Goal: Task Accomplishment & Management: Complete application form

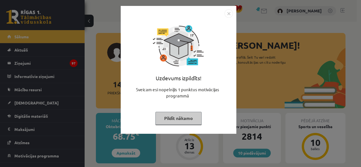
click at [178, 116] on button "Pildīt nākamo" at bounding box center [178, 118] width 46 height 13
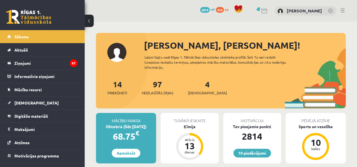
click at [197, 91] on span "[DEMOGRAPHIC_DATA]" at bounding box center [207, 93] width 39 height 6
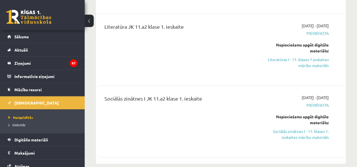
scroll to position [282, 0]
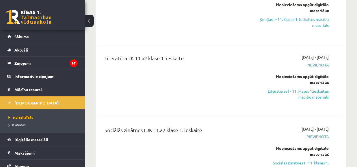
click at [284, 88] on link "Literatūras I - 11. klases 1.ieskaites mācību materiāls" at bounding box center [293, 94] width 69 height 12
click at [33, 139] on span "Digitālie materiāli" at bounding box center [31, 139] width 34 height 5
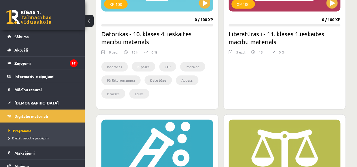
scroll to position [733, 0]
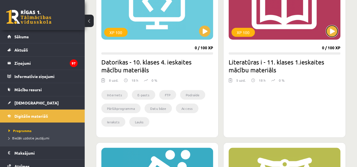
click at [332, 31] on button at bounding box center [331, 31] width 11 height 11
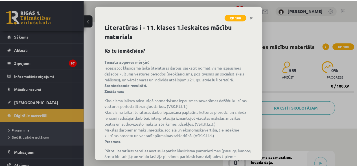
scroll to position [74, 0]
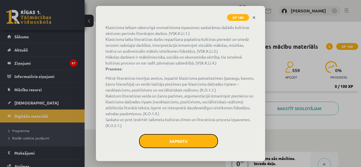
click at [176, 135] on button "Sapratu" at bounding box center [178, 141] width 79 height 14
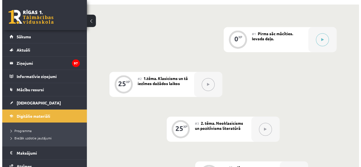
scroll to position [113, 0]
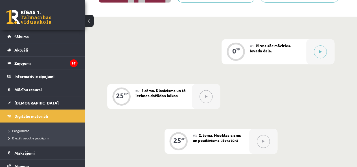
drag, startPoint x: 333, startPoint y: 48, endPoint x: 324, endPoint y: 51, distance: 9.1
click at [324, 51] on div at bounding box center [320, 51] width 28 height 25
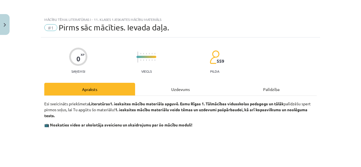
drag, startPoint x: 324, startPoint y: 51, endPoint x: 321, endPoint y: 52, distance: 3.6
click at [156, 52] on div at bounding box center [146, 54] width 20 height 4
click at [155, 83] on div "Uzdevums" at bounding box center [180, 89] width 91 height 13
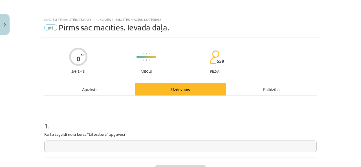
scroll to position [14, 0]
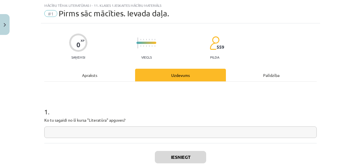
click at [134, 128] on input "text" at bounding box center [180, 133] width 272 height 12
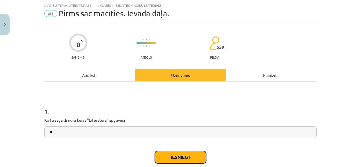
click at [171, 160] on button "Iesniegt" at bounding box center [180, 157] width 51 height 12
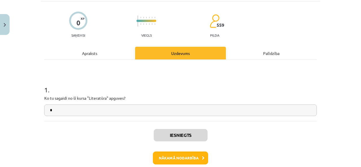
scroll to position [64, 0]
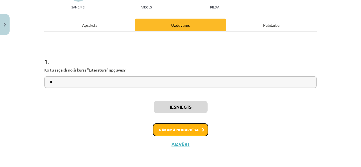
click at [195, 125] on button "Nākamā nodarbība" at bounding box center [180, 129] width 55 height 13
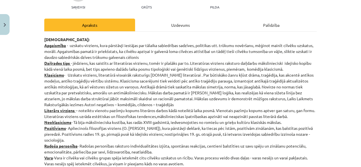
scroll to position [14, 0]
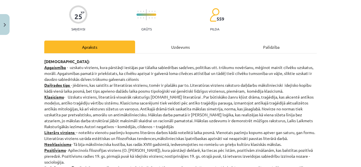
click at [143, 45] on div "Uzdevums" at bounding box center [180, 47] width 91 height 13
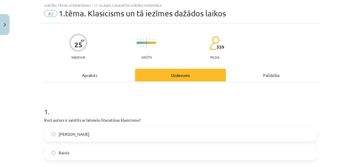
click at [101, 77] on div "Apraksts" at bounding box center [89, 75] width 91 height 13
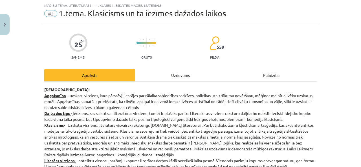
click at [146, 72] on div "Uzdevums" at bounding box center [180, 75] width 91 height 13
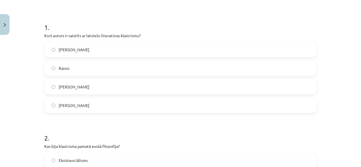
scroll to position [70, 0]
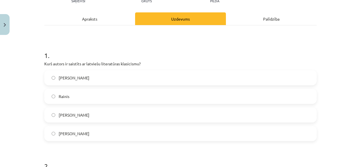
click at [75, 19] on div "Apraksts" at bounding box center [89, 18] width 91 height 13
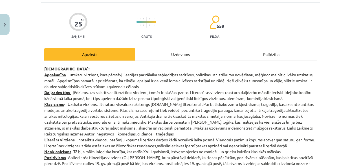
scroll to position [63, 0]
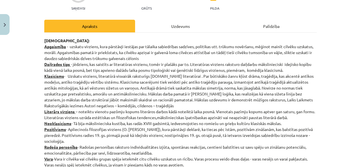
click at [151, 22] on div "Uzdevums" at bounding box center [180, 26] width 91 height 13
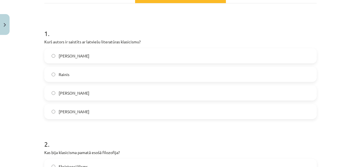
scroll to position [70, 0]
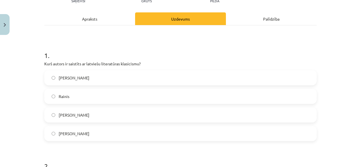
click at [101, 16] on div "Apraksts" at bounding box center [89, 18] width 91 height 13
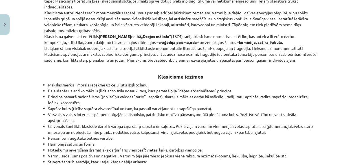
scroll to position [352, 0]
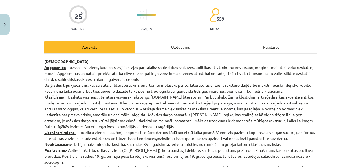
click at [149, 46] on div "Uzdevums" at bounding box center [180, 47] width 91 height 13
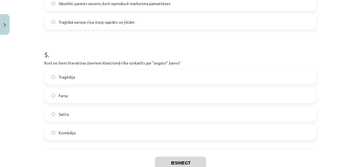
scroll to position [522, 0]
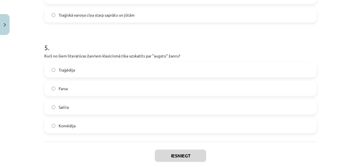
click at [100, 70] on label "Traģēdija" at bounding box center [180, 70] width 271 height 14
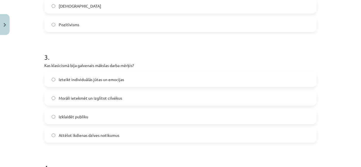
scroll to position [299, 0]
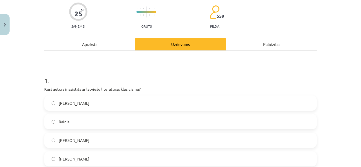
drag, startPoint x: 95, startPoint y: 46, endPoint x: 90, endPoint y: 47, distance: 5.4
click at [95, 46] on div "Apraksts" at bounding box center [89, 44] width 91 height 13
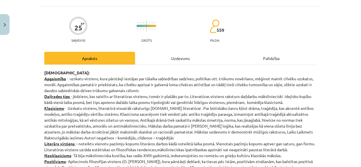
scroll to position [42, 0]
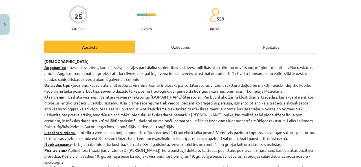
click at [159, 50] on div "Uzdevums" at bounding box center [180, 47] width 91 height 13
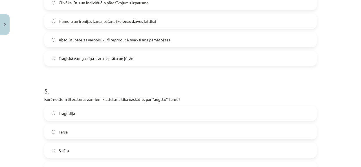
scroll to position [553, 0]
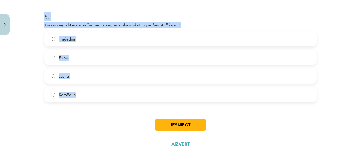
drag, startPoint x: 39, startPoint y: 63, endPoint x: 194, endPoint y: 107, distance: 160.7
copy form "Kurš autors ir saistīts ar latviešu literatūras klasicismu? Vilis Lācis Rainis …"
click at [80, 123] on div "Iesniegt Aizvērt" at bounding box center [180, 130] width 272 height 39
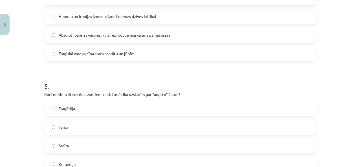
scroll to position [440, 0]
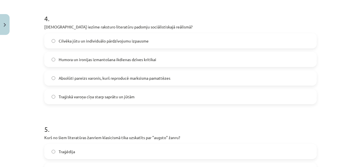
click at [94, 81] on label "Absolūti pareizs varonis, kurš reproducē marksisma pamattēzes" at bounding box center [180, 78] width 271 height 14
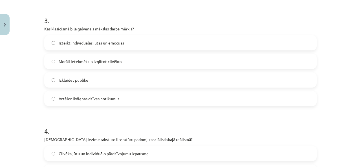
click at [118, 68] on div "Morāli ietekmēt un izglītot cilvēkus" at bounding box center [180, 61] width 272 height 15
click at [118, 65] on label "Morāli ietekmēt un izglītot cilvēkus" at bounding box center [180, 61] width 271 height 14
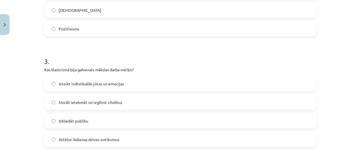
scroll to position [214, 0]
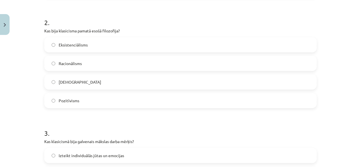
click at [94, 60] on label "Racionālisms" at bounding box center [180, 63] width 271 height 14
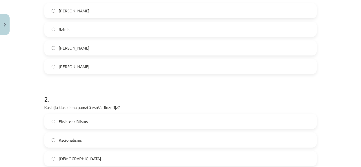
scroll to position [73, 0]
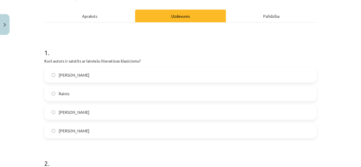
click at [95, 116] on label "Kristofers Fīrekers" at bounding box center [180, 112] width 271 height 14
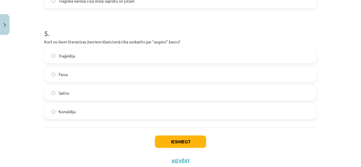
scroll to position [553, 0]
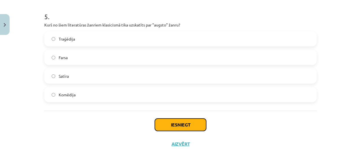
click at [173, 127] on button "Iesniegt" at bounding box center [180, 125] width 51 height 12
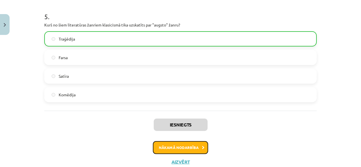
click at [171, 145] on button "Nākamā nodarbība" at bounding box center [180, 147] width 55 height 13
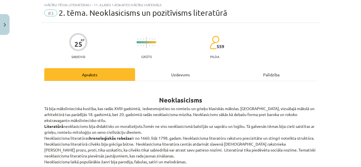
scroll to position [14, 0]
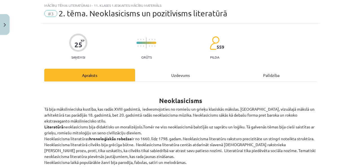
click at [175, 76] on div "Uzdevums" at bounding box center [180, 75] width 91 height 13
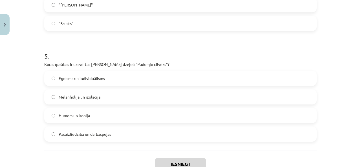
scroll to position [553, 0]
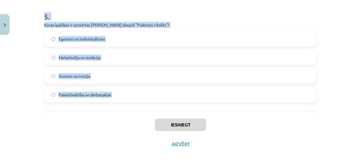
drag, startPoint x: 41, startPoint y: 118, endPoint x: 164, endPoint y: 112, distance: 122.8
copy form "Kas veido literārā darba "Straumēni" sižetu? Fantastiski notikumi sapņu pasaulē…"
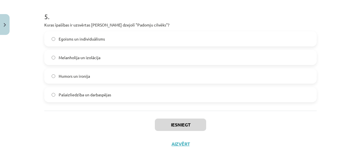
click at [63, 132] on div "Iesniegt Aizvērt" at bounding box center [180, 130] width 272 height 39
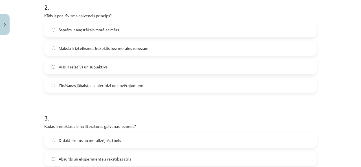
scroll to position [158, 0]
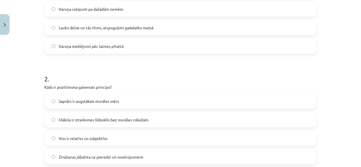
click at [80, 152] on label "Zināšanas jābalsta uz pieredzi un novērojumiem" at bounding box center [180, 157] width 271 height 14
click at [95, 26] on span "Lauku dzīve un tās ritms, atspoguļots gadalaiku maiņā" at bounding box center [106, 28] width 95 height 6
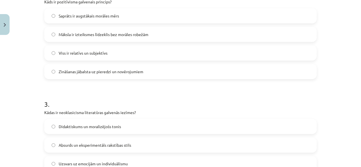
scroll to position [299, 0]
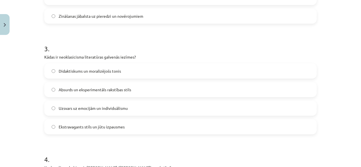
drag, startPoint x: 96, startPoint y: 57, endPoint x: 94, endPoint y: 72, distance: 14.9
click at [96, 59] on p "Kādas ir neoklasicisma literatūras galvenās iezīmes?" at bounding box center [180, 57] width 272 height 6
click at [94, 72] on span "Didaktiskums un moralizējošs tonis" at bounding box center [90, 71] width 62 height 6
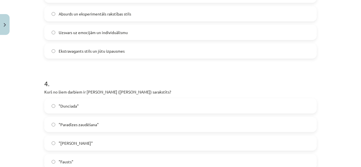
scroll to position [412, 0]
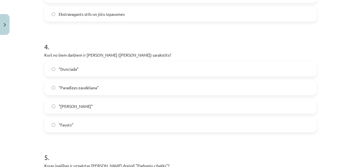
click at [89, 68] on label ""Dunciada"" at bounding box center [180, 69] width 271 height 14
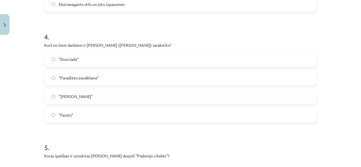
scroll to position [496, 0]
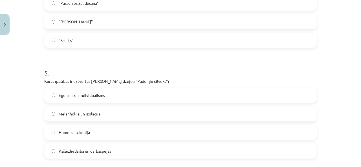
click at [85, 152] on span "Pašaizliedzība un darbaspējas" at bounding box center [85, 151] width 52 height 6
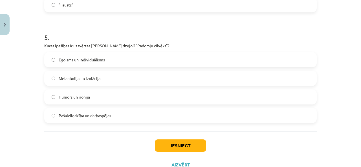
scroll to position [553, 0]
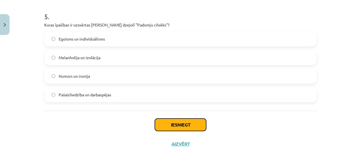
click at [167, 123] on button "Iesniegt" at bounding box center [180, 125] width 51 height 12
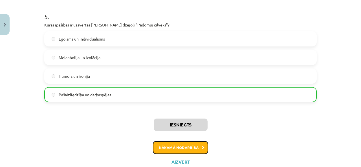
click at [158, 151] on button "Nākamā nodarbība" at bounding box center [180, 147] width 55 height 13
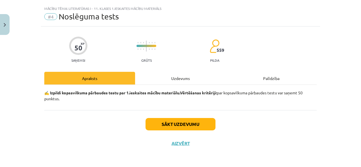
scroll to position [11, 0]
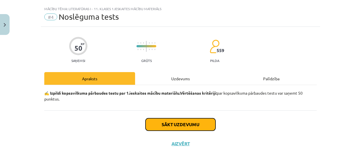
click at [165, 129] on button "Sākt uzdevumu" at bounding box center [180, 124] width 70 height 12
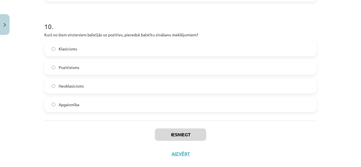
scroll to position [1107, 0]
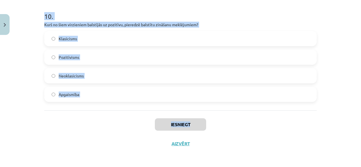
drag, startPoint x: 38, startPoint y: 125, endPoint x: 195, endPoint y: 112, distance: 157.0
click at [195, 112] on div "Mācību tēma: Literatūras i - 11. klases 1.ieskaites mācību materiāls #4 Noslēgu…" at bounding box center [180, 83] width 361 height 167
copy div "Kuru literāro virzienu pārstāv Žans Baptists Moljērs? Romantisms Modernisms Nat…"
click at [97, 122] on div "Iesniegt Aizvērt" at bounding box center [180, 130] width 272 height 39
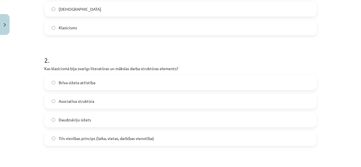
scroll to position [148, 0]
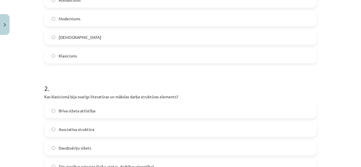
click at [76, 62] on label "Klasicisms" at bounding box center [180, 56] width 271 height 14
click at [69, 164] on span "Trīs vienības princips (laika, vietas, darbības vienotība)" at bounding box center [106, 167] width 95 height 6
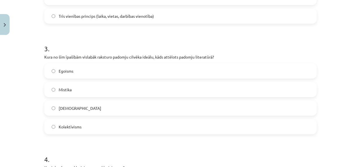
scroll to position [346, 0]
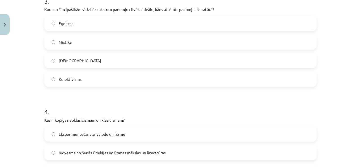
click at [71, 76] on span "Kolektīvisms" at bounding box center [70, 79] width 23 height 6
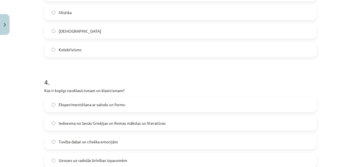
scroll to position [403, 0]
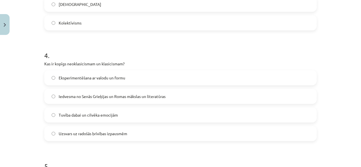
click at [88, 96] on span "Iedvesma no Senās Grieķijas un Romas mākslas un literatūras" at bounding box center [112, 97] width 107 height 6
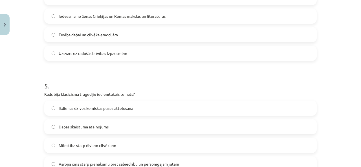
scroll to position [544, 0]
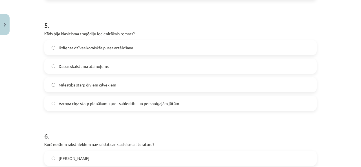
click at [83, 103] on span "Varoņa cīņa starp pienākumu pret sabiedrību un personīgajām jūtām" at bounding box center [119, 104] width 120 height 6
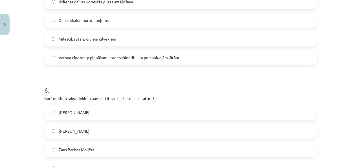
scroll to position [657, 0]
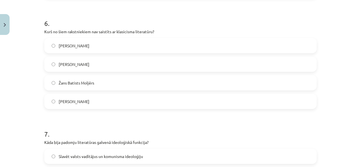
click at [77, 102] on label "Vilis Lācis" at bounding box center [180, 101] width 271 height 14
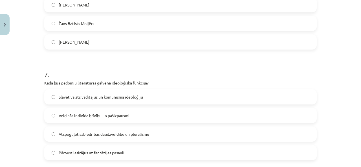
scroll to position [769, 0]
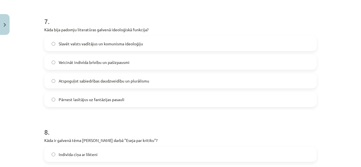
click at [93, 44] on span "Slavēt valsts vadītājus un komunisma ideoloģiju" at bounding box center [101, 44] width 84 height 6
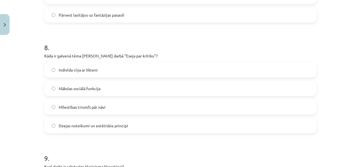
click at [80, 125] on span "Dzejas noteikumi un estētiskie principi" at bounding box center [93, 126] width 69 height 6
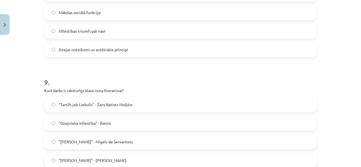
scroll to position [967, 0]
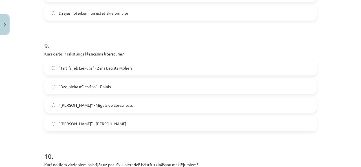
click at [85, 67] on span ""Tartifs jeb Liekulis" - Žans Batists Moljērs" at bounding box center [96, 68] width 74 height 6
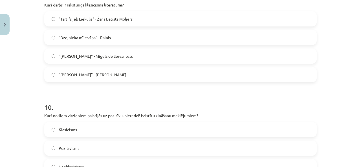
scroll to position [1079, 0]
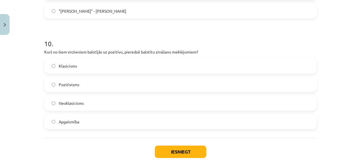
drag, startPoint x: 66, startPoint y: 79, endPoint x: 70, endPoint y: 82, distance: 5.2
click at [67, 78] on label "Pozitīvisms" at bounding box center [180, 85] width 271 height 14
click at [162, 155] on button "Iesniegt" at bounding box center [180, 152] width 51 height 12
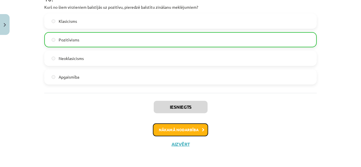
click at [171, 132] on button "Nākamā nodarbība" at bounding box center [180, 129] width 55 height 13
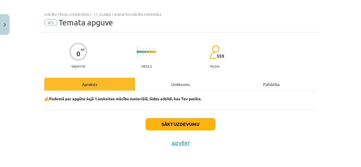
scroll to position [5, 0]
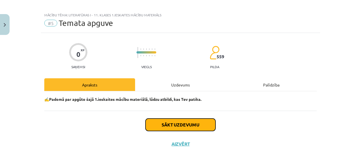
click at [169, 123] on button "Sākt uzdevumu" at bounding box center [180, 125] width 70 height 12
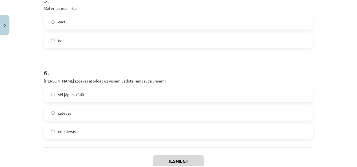
scroll to position [536, 0]
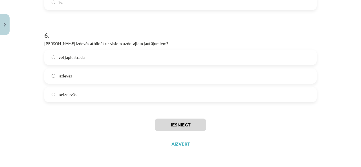
click at [152, 98] on label "neizdevās" at bounding box center [180, 95] width 271 height 14
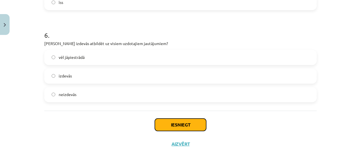
click at [172, 120] on button "Iesniegt" at bounding box center [180, 125] width 51 height 12
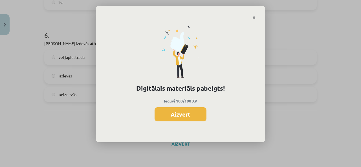
click at [173, 114] on button "Aizvērt" at bounding box center [180, 114] width 52 height 14
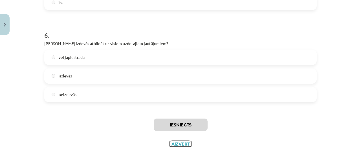
click at [178, 146] on button "Aizvērt" at bounding box center [180, 144] width 21 height 6
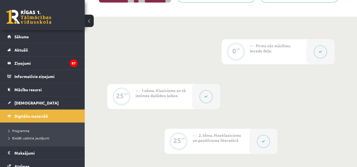
click at [29, 103] on span "[DEMOGRAPHIC_DATA]" at bounding box center [36, 102] width 44 height 5
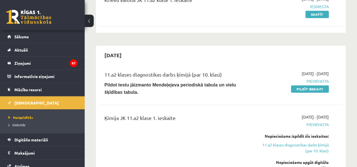
scroll to position [113, 0]
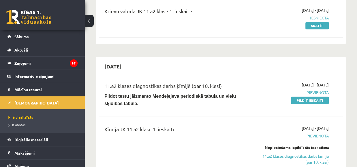
click at [297, 100] on link "Pildīt ieskaiti" at bounding box center [310, 100] width 38 height 7
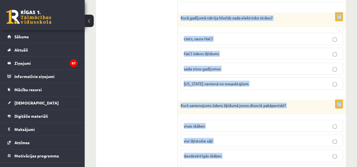
scroll to position [2621, 0]
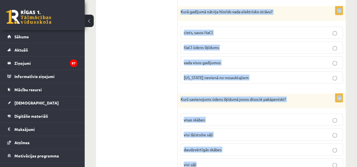
drag, startPoint x: 180, startPoint y: 61, endPoint x: 251, endPoint y: 153, distance: 116.9
copy form "Kādi apstākļi ietekmē gāzu šķīdību ūdenī? temperatūras paaugstināšana spiediena…"
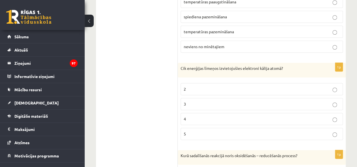
scroll to position [140, 0]
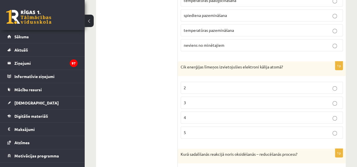
click at [193, 112] on label "4" at bounding box center [261, 118] width 162 height 12
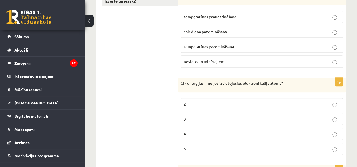
scroll to position [112, 0]
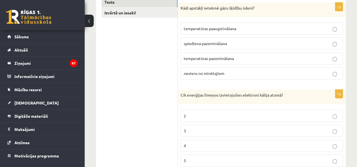
click at [231, 58] on span "temperatūras pazemināšana" at bounding box center [209, 58] width 50 height 5
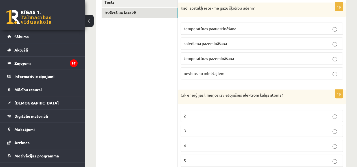
click at [117, 10] on link "Izvērtē un iesaki!" at bounding box center [139, 13] width 76 height 10
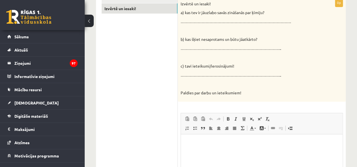
scroll to position [83, 0]
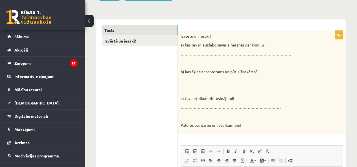
click at [147, 31] on link "Tests" at bounding box center [139, 30] width 76 height 10
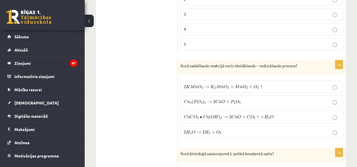
scroll to position [253, 0]
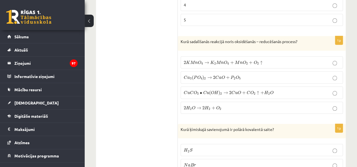
click at [199, 59] on p "2 K M n O 4 → K 2 M n O 4 + M n O 2 + O 2 ↑ 2 K M n O 4 → K 2 M n O 4 + M n O 2…" at bounding box center [262, 62] width 156 height 6
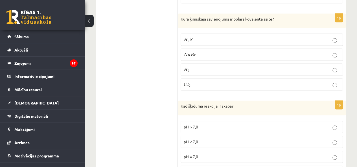
scroll to position [365, 0]
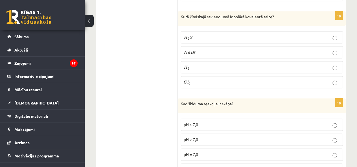
click at [204, 36] on p "H 2 S H 2 S" at bounding box center [262, 37] width 156 height 6
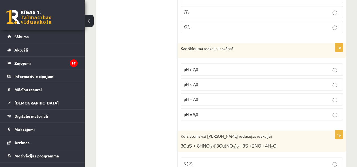
scroll to position [422, 0]
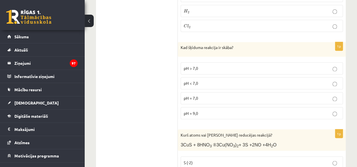
click at [229, 80] on p "pH < 7,0" at bounding box center [262, 83] width 156 height 6
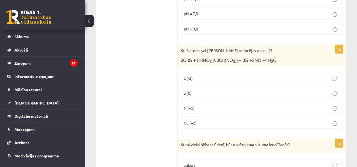
click at [194, 105] on p "N (+5)" at bounding box center [262, 108] width 156 height 6
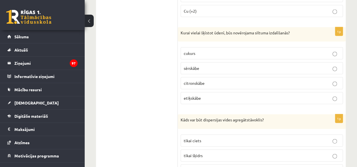
scroll to position [647, 0]
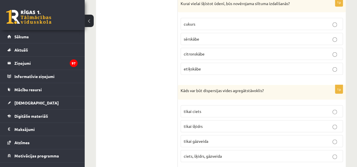
click at [207, 38] on label "sērskābe" at bounding box center [261, 39] width 162 height 12
click at [211, 154] on span "ciets, šķidrs, gāzveida" at bounding box center [203, 156] width 38 height 5
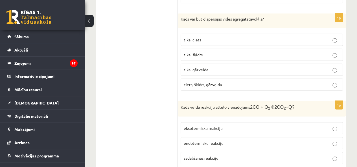
scroll to position [760, 0]
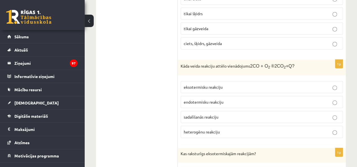
click at [193, 85] on span "eksotermisku reakciju" at bounding box center [203, 87] width 39 height 5
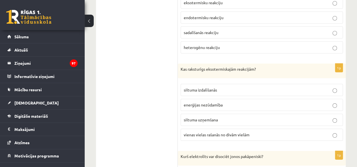
click at [203, 114] on label "siltuma uzņemšana" at bounding box center [261, 120] width 162 height 12
click at [222, 87] on p "siltuma izdalīšanās" at bounding box center [262, 90] width 156 height 6
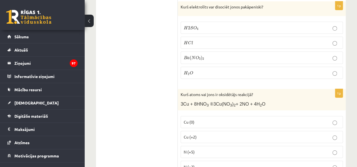
scroll to position [986, 0]
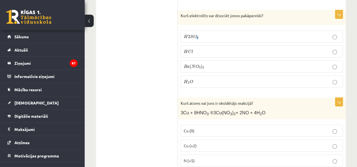
click at [198, 37] on span "4" at bounding box center [197, 38] width 2 height 3
click at [208, 34] on p "H 2 S O 4 H 2 S O 4" at bounding box center [262, 37] width 156 height 6
click at [196, 158] on p "N (+5)" at bounding box center [262, 161] width 156 height 6
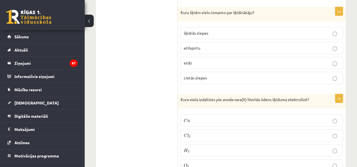
scroll to position [1183, 0]
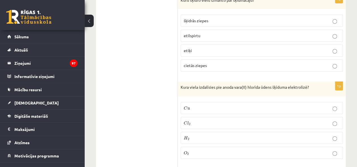
click at [202, 33] on p "etilspirtu" at bounding box center [262, 36] width 156 height 6
click at [196, 120] on p "C l 2 C l 2" at bounding box center [262, 123] width 156 height 6
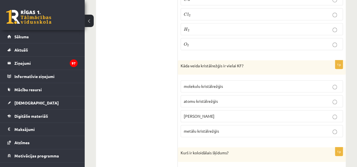
scroll to position [1352, 0]
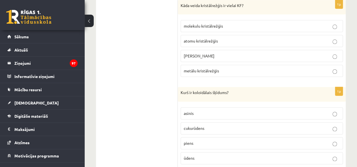
click at [219, 53] on p "jonu kristālrežģis" at bounding box center [262, 56] width 156 height 6
click at [194, 140] on p "piens" at bounding box center [262, 143] width 156 height 6
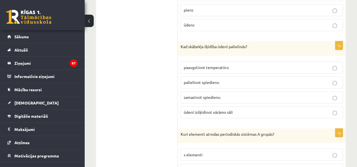
scroll to position [1493, 0]
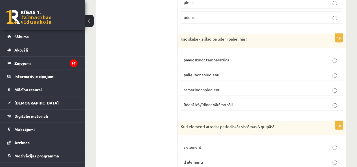
click at [214, 72] on span "palielinot spiedienu" at bounding box center [202, 74] width 36 height 5
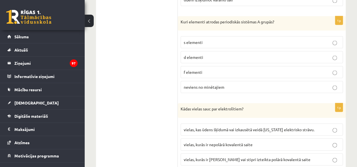
scroll to position [1606, 0]
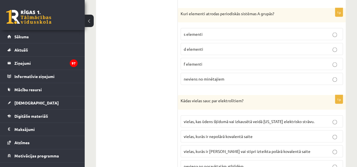
click at [198, 28] on label "s elementi" at bounding box center [261, 34] width 162 height 12
click at [211, 119] on p "vielas, kas ūdens šķīdumā vai izkausētā veidā nevada elektrisko strāvu." at bounding box center [262, 122] width 156 height 6
click at [277, 149] on span "vielas, kurās ir jonu saite vai stipri izteikta polārā kovalentā saite" at bounding box center [247, 151] width 127 height 5
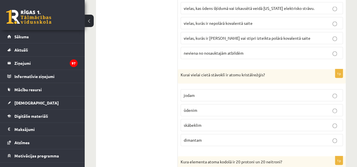
scroll to position [1747, 0]
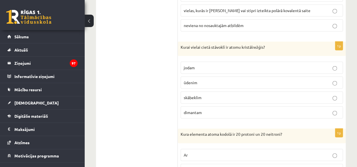
drag, startPoint x: 200, startPoint y: 89, endPoint x: 199, endPoint y: 96, distance: 7.1
click at [199, 94] on fieldset "jodam ūdenim skābeklim dimantam" at bounding box center [261, 89] width 162 height 61
click at [199, 110] on span "dimantam" at bounding box center [193, 112] width 18 height 5
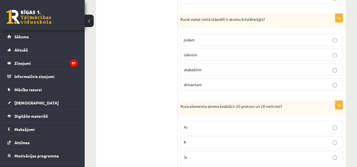
scroll to position [1831, 0]
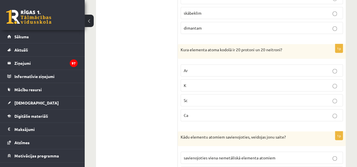
click at [192, 112] on p "Ca" at bounding box center [262, 115] width 156 height 6
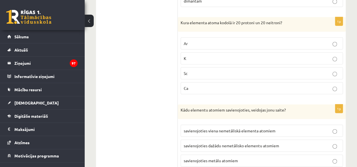
scroll to position [1916, 0]
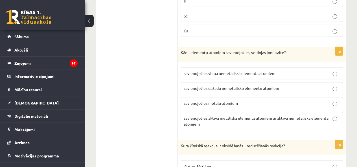
click at [205, 116] on span "savienojoties aktīva metāliskā elementa atomiem ar aktīva nemetāliskā elementa …" at bounding box center [256, 121] width 145 height 11
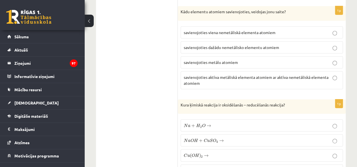
scroll to position [2000, 0]
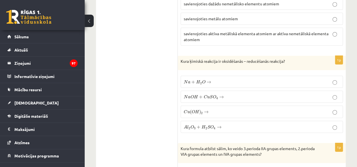
click at [203, 76] on label "N a + H 2 O → N a + H 2 O →" at bounding box center [261, 82] width 162 height 12
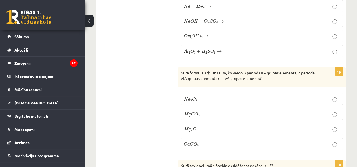
scroll to position [2085, 0]
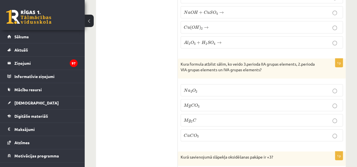
click at [213, 102] on p "M g C O 3 M g C O 3" at bounding box center [262, 105] width 156 height 6
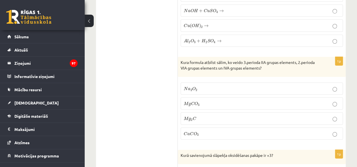
scroll to position [2141, 0]
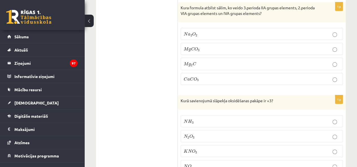
click at [186, 134] on span "N" at bounding box center [186, 136] width 4 height 4
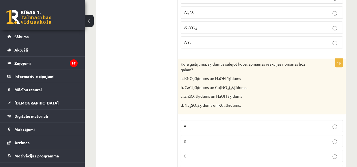
scroll to position [2311, 0]
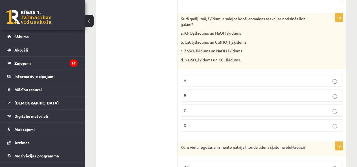
click at [206, 108] on p "C" at bounding box center [262, 111] width 156 height 6
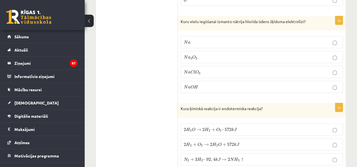
scroll to position [2452, 0]
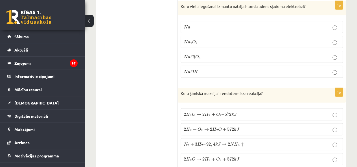
click at [218, 127] on span "O" at bounding box center [219, 129] width 3 height 4
click at [242, 111] on p "2 H 2 O → 2 H 2 + O 2 – 572 k J 2 H 2 O → 2 H 2 + O 2 – 572 k J" at bounding box center [262, 114] width 156 height 6
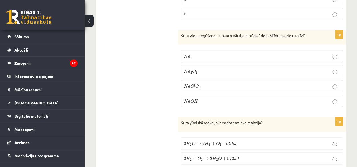
scroll to position [2395, 0]
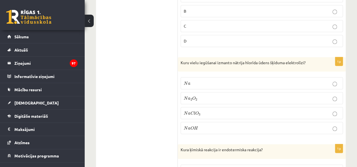
click at [198, 125] on p "N a O H N a O H" at bounding box center [262, 128] width 156 height 6
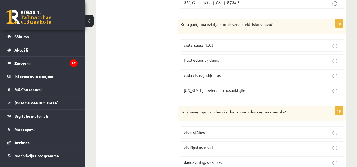
scroll to position [2621, 0]
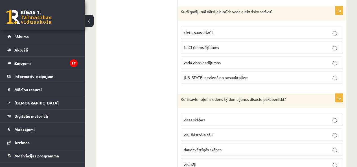
click at [212, 30] on span "ciets, sauss NaCl" at bounding box center [198, 32] width 29 height 5
click at [215, 45] on span "NaCl ūdens šķīdums" at bounding box center [201, 47] width 35 height 5
click at [222, 147] on p "daudzvērtīgās skābes" at bounding box center [262, 150] width 156 height 6
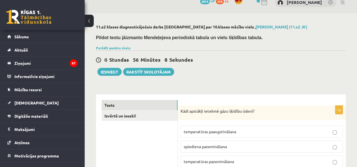
scroll to position [0, 0]
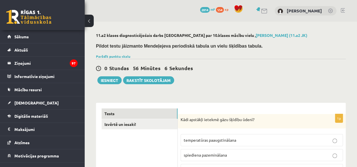
click at [117, 56] on link "Parādīt punktu skalu" at bounding box center [113, 56] width 34 height 5
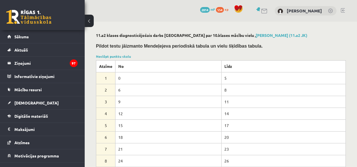
click at [107, 54] on div "Noslēpt punktu skalu Atzīme No Līdz 1 0 5 2 6 8 3 9 11 4 12 14 5 15 17 6 18 20 …" at bounding box center [220, 122] width 249 height 137
click at [107, 56] on link "Noslēpt punktu skalu" at bounding box center [113, 56] width 35 height 5
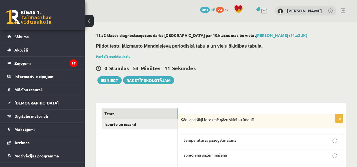
click at [118, 54] on link "Parādīt punktu skalu" at bounding box center [113, 56] width 34 height 5
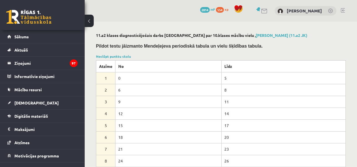
click at [118, 54] on link "Noslēpt punktu skalu" at bounding box center [113, 56] width 35 height 5
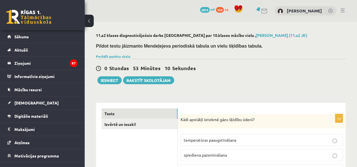
click at [127, 57] on link "Parādīt punktu skalu" at bounding box center [113, 56] width 34 height 5
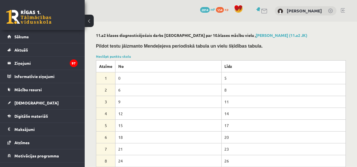
click at [127, 57] on link "Noslēpt punktu skalu" at bounding box center [113, 56] width 35 height 5
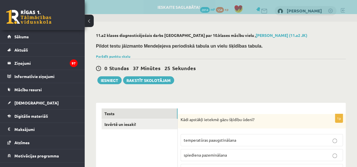
click at [129, 122] on link "Izvērtē un iesaki!" at bounding box center [139, 124] width 76 height 10
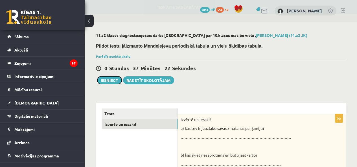
click at [106, 78] on button "Iesniegt" at bounding box center [109, 80] width 24 height 8
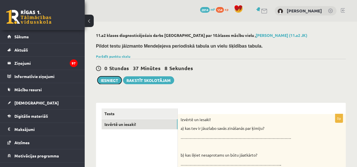
click at [112, 80] on button "Iesniegt" at bounding box center [109, 80] width 24 height 8
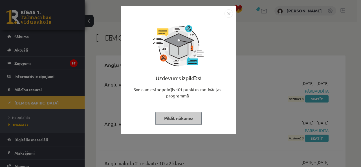
click at [183, 121] on button "Pildīt nākamo" at bounding box center [178, 118] width 46 height 13
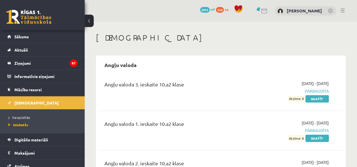
click at [17, 118] on span "Neizpildītās" at bounding box center [18, 117] width 21 height 5
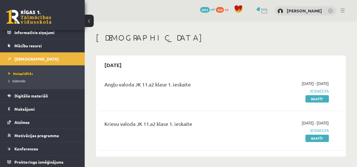
click at [36, 125] on link "Atzīmes" at bounding box center [42, 122] width 70 height 13
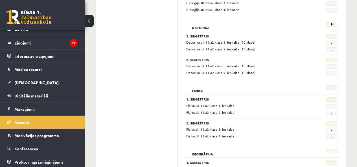
scroll to position [310, 0]
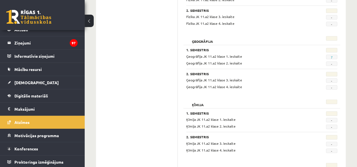
click at [195, 105] on h2 "Ķīmija" at bounding box center [197, 103] width 23 height 6
click at [29, 88] on link "[DEMOGRAPHIC_DATA]" at bounding box center [42, 82] width 70 height 13
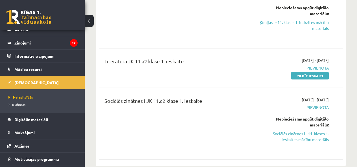
scroll to position [254, 0]
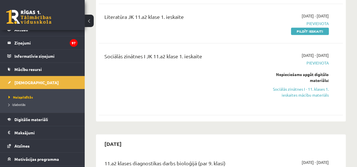
click at [220, 86] on div "Sociālās zinātnes I JK 11.a2 klase 1. ieskaite" at bounding box center [177, 79] width 155 height 54
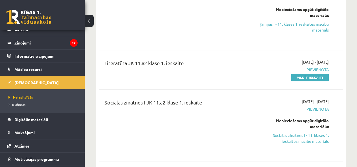
scroll to position [226, 0]
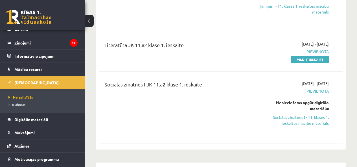
click at [311, 119] on link "Sociālās zinātnes I - 11. klases 1. ieskaites mācību materiāls" at bounding box center [293, 120] width 69 height 12
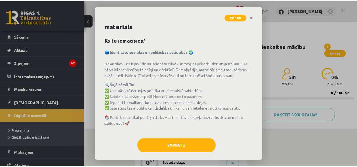
scroll to position [15, 0]
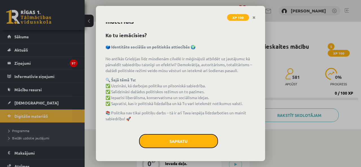
click at [165, 142] on button "Sapratu" at bounding box center [178, 141] width 79 height 14
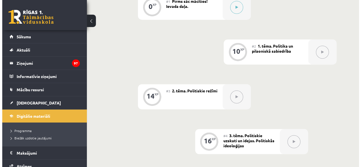
scroll to position [123, 0]
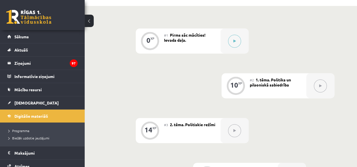
click at [228, 33] on div at bounding box center [234, 40] width 28 height 25
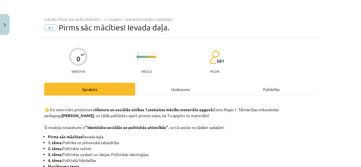
click at [239, 43] on div "Mācību tēma: Sociālās zinātnes i - 11. klases 1. ieskaites mācību materiāls #1 …" at bounding box center [180, 83] width 361 height 167
click at [171, 87] on div "Uzdevums" at bounding box center [180, 89] width 91 height 13
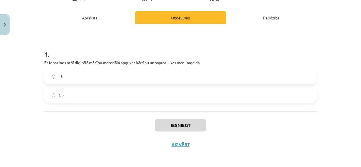
scroll to position [72, 0]
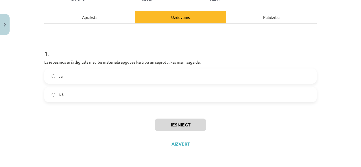
click at [156, 82] on label "Jā" at bounding box center [180, 76] width 271 height 14
drag, startPoint x: 173, startPoint y: 118, endPoint x: 172, endPoint y: 121, distance: 3.4
click at [173, 120] on div "Iesniegt Aizvērt" at bounding box center [180, 130] width 272 height 39
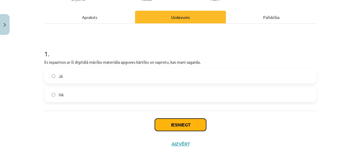
click at [172, 121] on button "Iesniegt" at bounding box center [180, 125] width 51 height 12
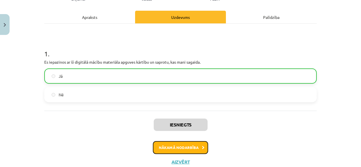
click at [177, 145] on button "Nākamā nodarbība" at bounding box center [180, 147] width 55 height 13
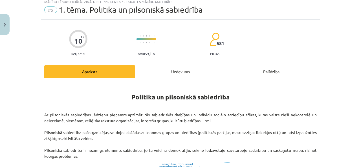
scroll to position [14, 0]
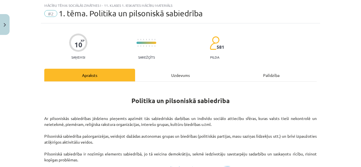
click at [178, 80] on div "Uzdevums" at bounding box center [180, 75] width 91 height 13
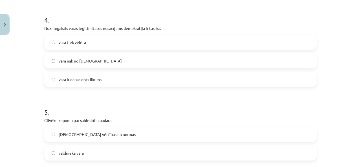
scroll to position [460, 0]
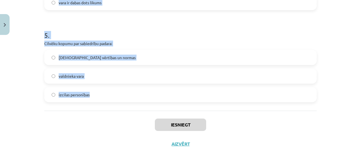
drag, startPoint x: 40, startPoint y: 120, endPoint x: 158, endPoint y: 110, distance: 118.3
copy form "Izpratne par pilsonisko sabiedrību: radās Jaunajos laikos viduslaikos radās mūs…"
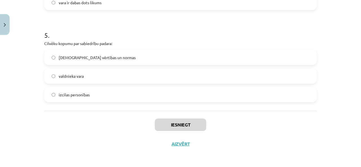
click at [95, 134] on div "Iesniegt Aizvērt" at bounding box center [180, 130] width 272 height 39
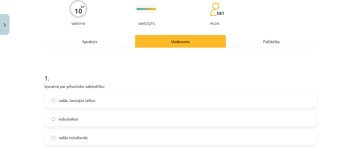
scroll to position [93, 0]
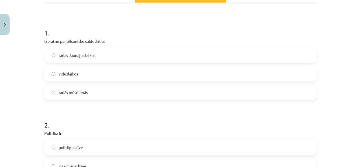
click at [90, 58] on label "radās Jaunajos laikos" at bounding box center [180, 55] width 271 height 14
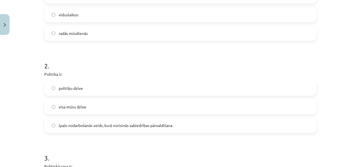
scroll to position [178, 0]
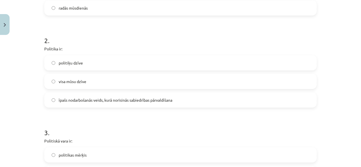
click at [89, 100] on span "īpašs nodarbošanās veids, kurā norisinās sabiedrības pārvaldīšana" at bounding box center [116, 100] width 114 height 6
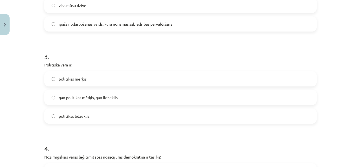
scroll to position [290, 0]
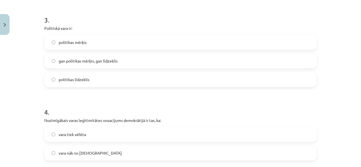
click at [94, 62] on span "gan politikas mērķis, gan līdzeklis" at bounding box center [88, 61] width 59 height 6
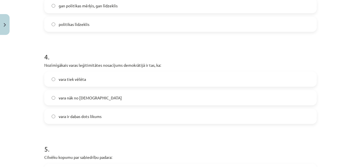
scroll to position [375, 0]
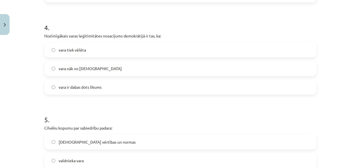
click at [96, 47] on label "vara tiek vēlēta" at bounding box center [180, 50] width 271 height 14
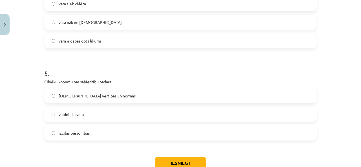
scroll to position [460, 0]
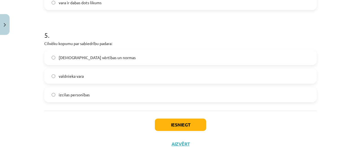
click at [97, 63] on label "kopīgās vērtības un normas" at bounding box center [180, 57] width 271 height 14
click at [130, 57] on label "kopīgās vērtības un normas" at bounding box center [180, 57] width 271 height 14
drag, startPoint x: 165, startPoint y: 115, endPoint x: 164, endPoint y: 119, distance: 4.0
click at [164, 119] on div "Iesniegt Aizvērt" at bounding box center [180, 130] width 272 height 39
click at [164, 119] on button "Iesniegt" at bounding box center [180, 125] width 51 height 12
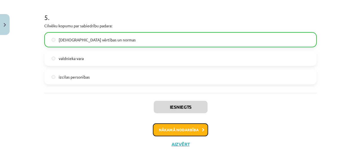
click at [166, 132] on button "Nākamā nodarbība" at bounding box center [180, 129] width 55 height 13
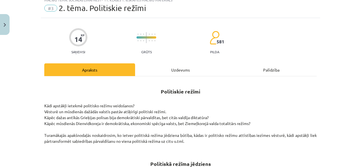
scroll to position [14, 0]
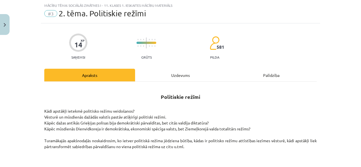
click at [184, 78] on div "Uzdevums" at bounding box center [180, 75] width 91 height 13
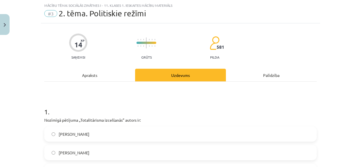
click at [90, 74] on div "Apraksts" at bounding box center [89, 75] width 91 height 13
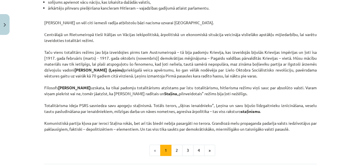
scroll to position [1480, 0]
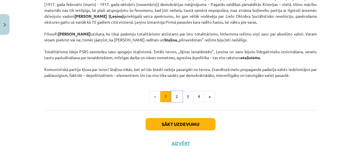
click at [176, 102] on button "2" at bounding box center [176, 96] width 11 height 11
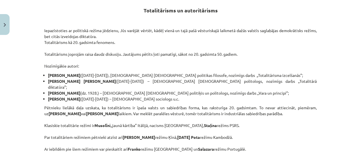
scroll to position [44, 0]
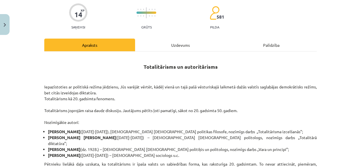
click at [143, 48] on div "Uzdevums" at bounding box center [180, 45] width 91 height 13
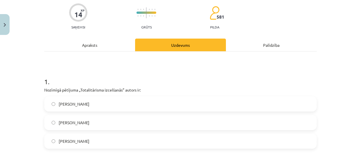
scroll to position [14, 0]
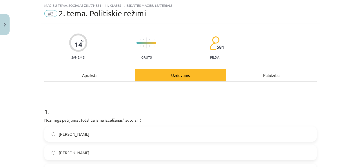
click at [83, 76] on div "Apraksts" at bounding box center [89, 75] width 91 height 13
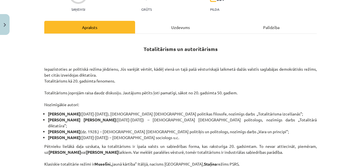
scroll to position [70, 0]
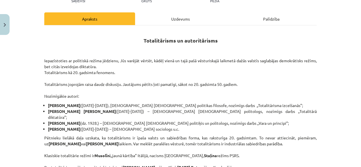
click at [177, 19] on div "Uzdevums" at bounding box center [180, 18] width 91 height 13
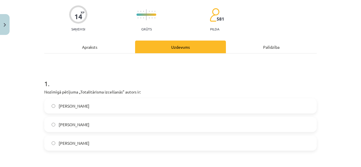
click at [114, 47] on div "Apraksts" at bounding box center [89, 47] width 91 height 13
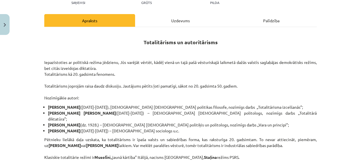
scroll to position [99, 0]
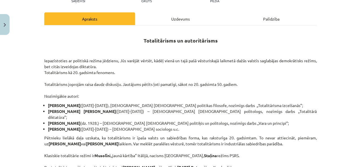
click at [145, 23] on div "Uzdevums" at bounding box center [180, 18] width 91 height 13
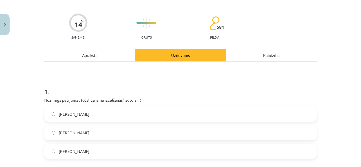
scroll to position [42, 0]
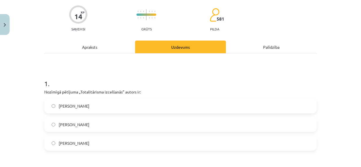
click at [96, 49] on div "Apraksts" at bounding box center [89, 47] width 91 height 13
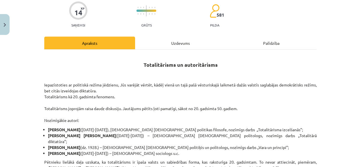
scroll to position [70, 0]
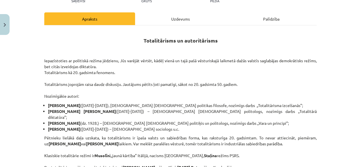
click at [144, 17] on div "Uzdevums" at bounding box center [180, 18] width 91 height 13
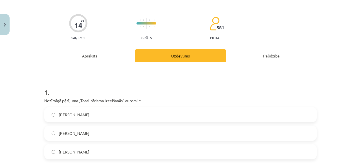
scroll to position [42, 0]
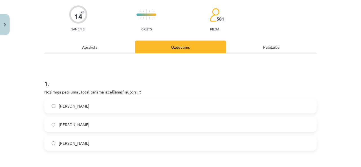
click at [79, 145] on span "Hanna Ārendte" at bounding box center [74, 143] width 31 height 6
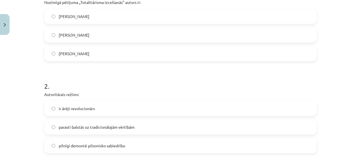
scroll to position [155, 0]
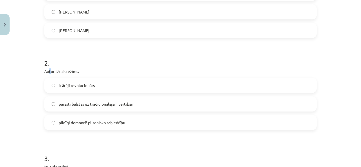
click at [49, 72] on p "Autoritārais režīms:" at bounding box center [180, 72] width 272 height 6
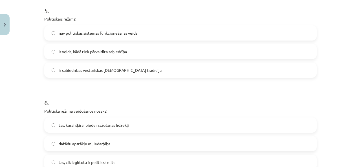
scroll to position [588, 0]
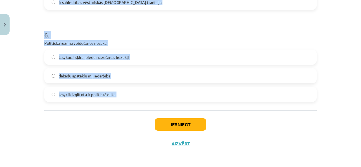
drag, startPoint x: 40, startPoint y: 72, endPoint x: 148, endPoint y: 116, distance: 117.3
copy form "Autoritārais režīms: ir ārēji revolucionārs parasti balstās uz tradicionālajām …"
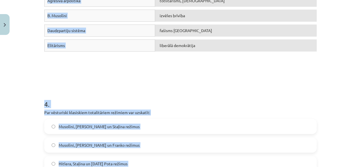
scroll to position [277, 0]
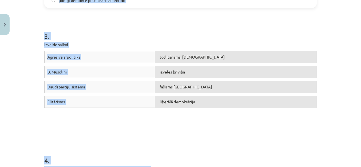
click at [165, 134] on div "Agresīva ārpolitika totlitārisms, šovinisms B. Musolīni izvēles brīvība Daudzpa…" at bounding box center [180, 93] width 272 height 85
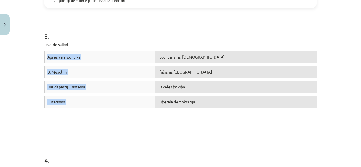
drag, startPoint x: 41, startPoint y: 53, endPoint x: 222, endPoint y: 120, distance: 193.4
click at [222, 120] on div "14 XP Saņemsi Grūts 581 pilda Apraksts Uzdevums Palīdzība 1 . Nozīmīgā pētījuma…" at bounding box center [180, 111] width 279 height 703
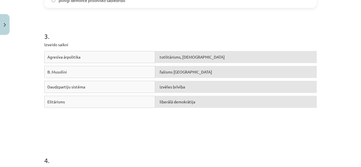
click at [209, 44] on p "Izveido saikni" at bounding box center [180, 45] width 272 height 6
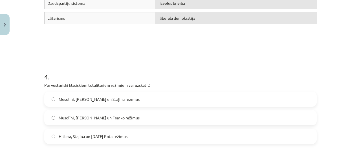
scroll to position [390, 0]
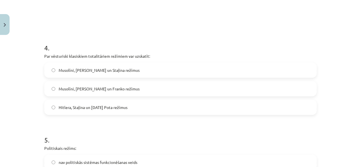
click at [83, 73] on label "Musolīni, Hitlera un Staļina režīmus" at bounding box center [180, 70] width 271 height 14
click at [87, 111] on label "Hitlera, Staļina un Pola Pota režīmus" at bounding box center [180, 107] width 271 height 14
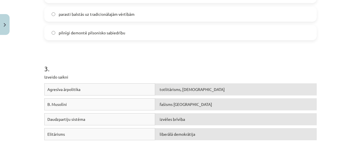
scroll to position [193, 0]
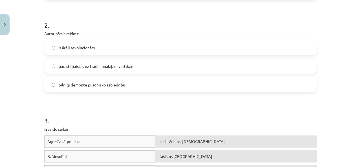
click at [99, 83] on span "pilnīgi demontē pilsonisko sabiedrību" at bounding box center [92, 85] width 67 height 6
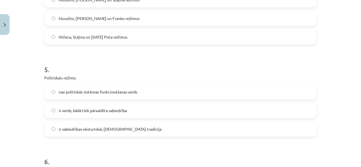
scroll to position [588, 0]
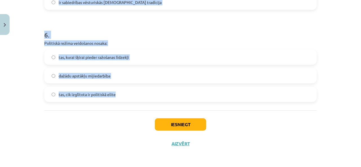
drag, startPoint x: 37, startPoint y: 54, endPoint x: 228, endPoint y: 106, distance: 197.9
click at [228, 106] on div "Mācību tēma: Sociālās zinātnes i - 11. klases 1. ieskaites mācību materiāls #3 …" at bounding box center [180, 83] width 361 height 167
copy form "Nozīmīgā pētījuma „Totalitārisma izcelšanās” autors ir: Zbigņevs Bžezinskis Rai…"
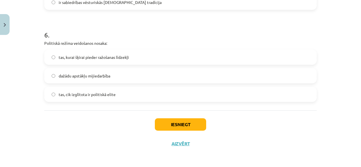
click at [57, 125] on div "Iesniegt Aizvērt" at bounding box center [180, 130] width 272 height 39
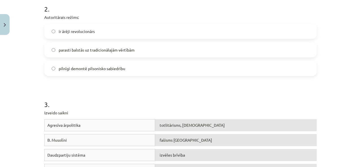
scroll to position [193, 0]
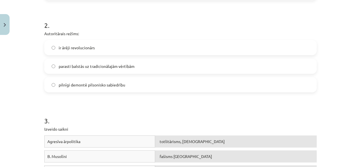
click at [80, 68] on span "parasti balstās uz tradicionālajām vērtībām" at bounding box center [97, 66] width 76 height 6
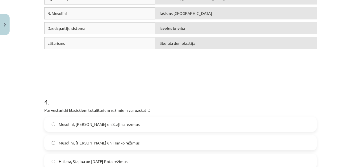
scroll to position [362, 0]
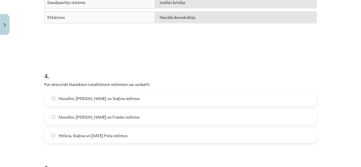
click at [108, 104] on label "Musolīni, Hitlera un Staļina režīmus" at bounding box center [180, 98] width 271 height 14
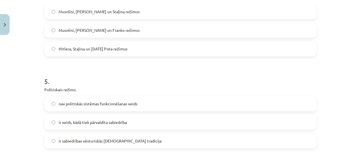
scroll to position [503, 0]
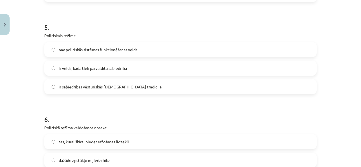
click at [95, 69] on span "ir veids, kādā tiek pārvaldīta sabiedrība" at bounding box center [93, 68] width 68 height 6
click at [78, 160] on span "dažādu apstākļu mijiedarbība" at bounding box center [85, 161] width 52 height 6
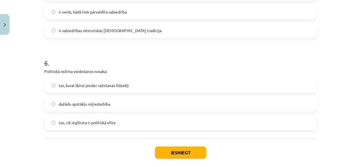
scroll to position [588, 0]
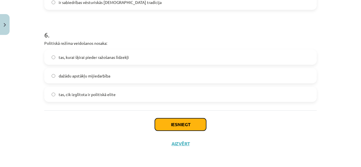
drag, startPoint x: 160, startPoint y: 122, endPoint x: 160, endPoint y: 127, distance: 5.1
click at [160, 125] on button "Iesniegt" at bounding box center [180, 124] width 51 height 12
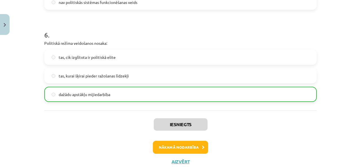
scroll to position [569, 0]
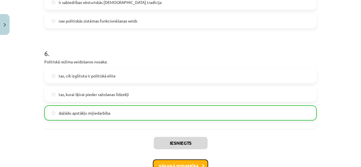
click at [164, 164] on button "Nākamā nodarbība" at bounding box center [180, 166] width 55 height 13
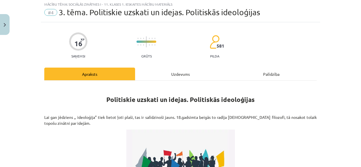
scroll to position [14, 0]
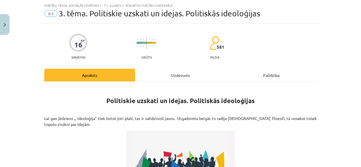
click at [171, 77] on div "Uzdevums" at bounding box center [180, 75] width 91 height 13
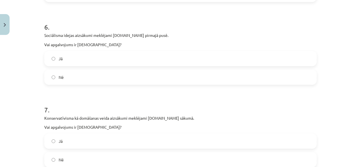
scroll to position [626, 0]
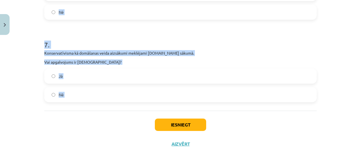
drag, startPoint x: 38, startPoint y: 62, endPoint x: 151, endPoint y: 111, distance: 122.7
click at [151, 111] on div "Mācību tēma: Sociālās zinātnes i - 11. klases 1. ieskaites mācību materiāls #4 …" at bounding box center [180, 83] width 361 height 167
copy form "Komunistiskā ideoloģija balstās uz K.Marksa, F.Engelsa un V.Ļeņina mācībām. Vai…"
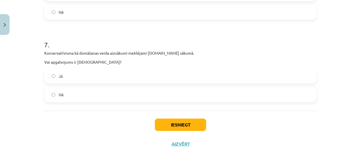
drag, startPoint x: 103, startPoint y: 135, endPoint x: 124, endPoint y: 66, distance: 72.4
click at [104, 135] on div "Iesniegt Aizvērt" at bounding box center [180, 130] width 272 height 39
click at [96, 93] on label "Nē" at bounding box center [180, 95] width 271 height 14
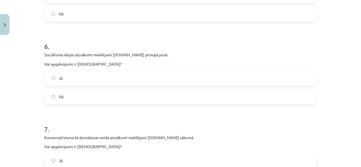
click at [82, 82] on label "Jā" at bounding box center [180, 78] width 271 height 14
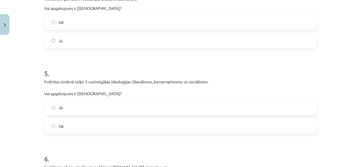
scroll to position [429, 0]
click at [80, 108] on label "Jā" at bounding box center [180, 108] width 271 height 14
click at [68, 40] on label "Jā" at bounding box center [180, 41] width 271 height 14
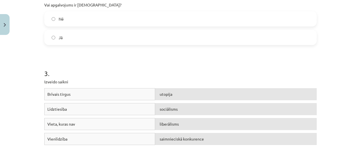
scroll to position [203, 0]
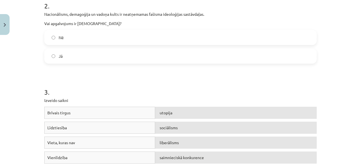
click at [98, 54] on label "Jā" at bounding box center [180, 56] width 271 height 14
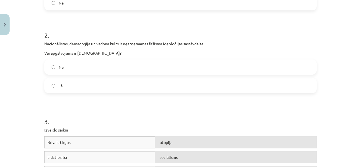
scroll to position [147, 0]
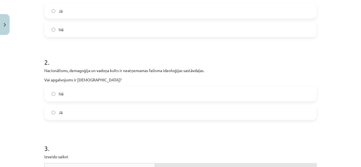
click at [78, 10] on label "Jā" at bounding box center [180, 11] width 271 height 14
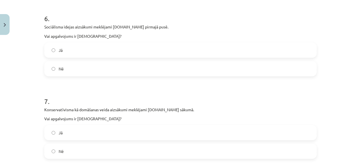
scroll to position [626, 0]
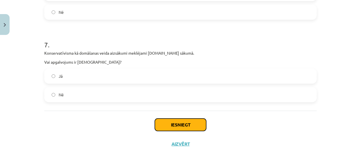
click at [158, 123] on button "Iesniegt" at bounding box center [180, 125] width 51 height 12
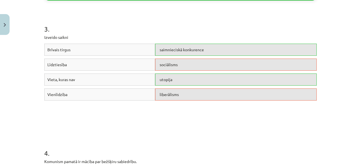
scroll to position [231, 0]
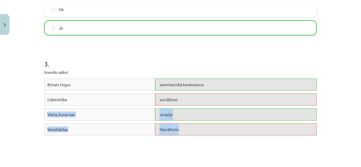
drag, startPoint x: 175, startPoint y: 100, endPoint x: 178, endPoint y: 130, distance: 30.1
click at [178, 130] on div "Brīvais tirgus saimnieciskā konkurence Līdztiesība sociālisms Vieta, kuras nav …" at bounding box center [180, 121] width 272 height 85
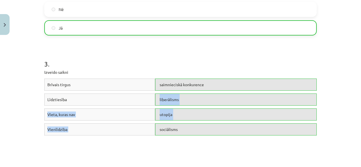
click at [144, 151] on div "Brīvais tirgus saimnieciskā konkurence Līdztiesība liberālisms Vieta, kuras nav…" at bounding box center [180, 121] width 272 height 85
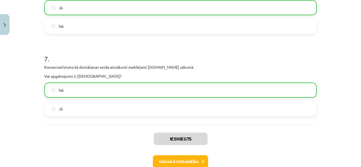
scroll to position [644, 0]
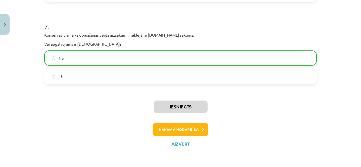
click at [188, 123] on div "Iesniegts Nākamā nodarbība Aizvērt" at bounding box center [180, 122] width 272 height 58
drag, startPoint x: 190, startPoint y: 135, endPoint x: 187, endPoint y: 145, distance: 10.1
click at [189, 140] on div "Iesniegts Nākamā nodarbība Aizvērt" at bounding box center [180, 122] width 272 height 58
click at [187, 128] on button "Nākamā nodarbība" at bounding box center [180, 129] width 55 height 13
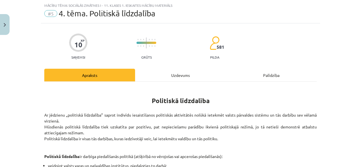
scroll to position [14, 0]
click at [171, 72] on div "Uzdevums" at bounding box center [180, 75] width 91 height 13
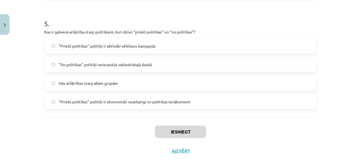
scroll to position [553, 0]
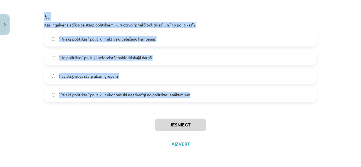
drag, startPoint x: 39, startPoint y: 134, endPoint x: 220, endPoint y: 102, distance: 183.9
copy form "Kāds ir viens no nekonvencionālās politiskās līdzdalības piemēriem? Boikots Lob…"
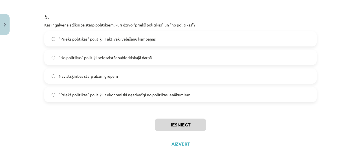
click at [89, 122] on div "Iesniegt Aizvērt" at bounding box center [180, 130] width 272 height 39
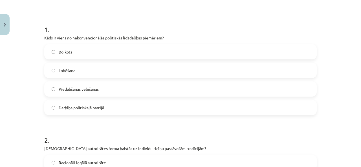
scroll to position [45, 0]
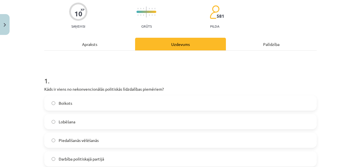
click at [60, 102] on span "Boikots" at bounding box center [66, 103] width 14 height 6
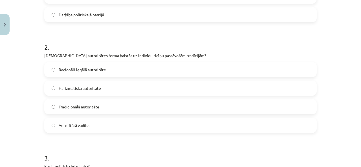
scroll to position [214, 0]
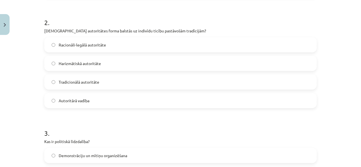
click at [90, 82] on span "Tradicionālā autoritāte" at bounding box center [79, 82] width 41 height 6
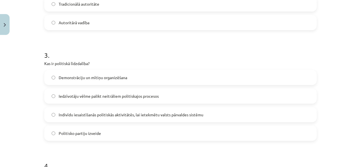
scroll to position [299, 0]
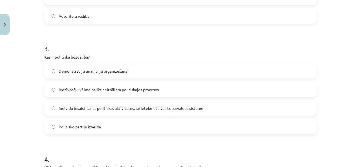
click at [55, 104] on label "Indivīdu iesaistīšanās politiskās aktivitātēs, lai ietekmētu valsts pārvaldes s…" at bounding box center [180, 108] width 271 height 14
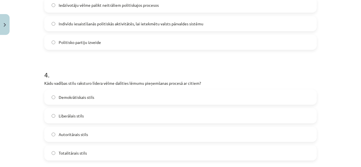
scroll to position [440, 0]
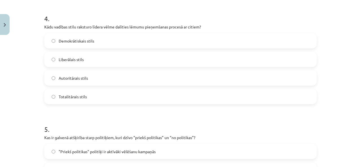
click at [84, 46] on label "Demokrātiskais stils" at bounding box center [180, 41] width 271 height 14
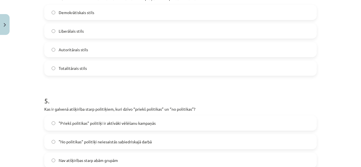
scroll to position [496, 0]
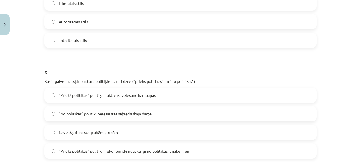
click at [99, 97] on span ""Priekš politikas" politiķi ir aktīvāki vēlēšanu kampaņās" at bounding box center [107, 95] width 97 height 6
click at [120, 156] on label ""Priekš politikas" politiķi ir ekonomiski neatkarīgi no politikas ienākumiem" at bounding box center [180, 151] width 271 height 14
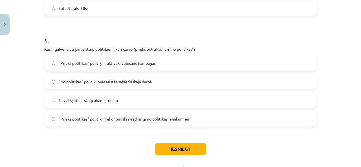
scroll to position [553, 0]
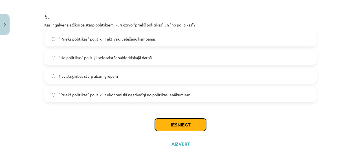
drag, startPoint x: 184, startPoint y: 124, endPoint x: 182, endPoint y: 128, distance: 3.6
click at [183, 126] on button "Iesniegt" at bounding box center [180, 125] width 51 height 12
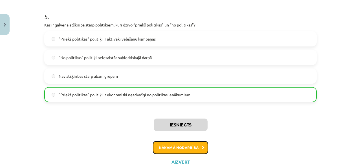
click at [163, 146] on button "Nākamā nodarbība" at bounding box center [180, 147] width 55 height 13
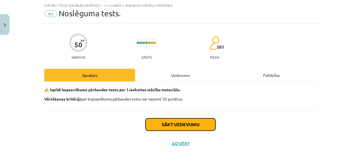
click at [166, 130] on button "Sākt uzdevumu" at bounding box center [180, 124] width 70 height 12
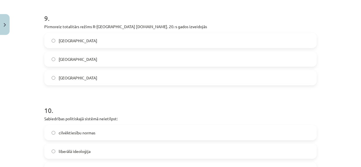
scroll to position [921, 0]
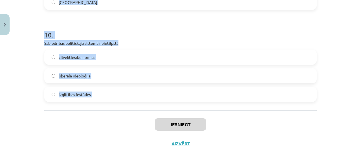
drag, startPoint x: 33, startPoint y: 119, endPoint x: 119, endPoint y: 123, distance: 86.4
click at [116, 120] on div "Mācību tēma: Sociālās zinātnes i - 11. klases 1. ieskaites mācību materiāls #6 …" at bounding box center [180, 83] width 361 height 167
copy form "Latvijas Republikas Saeima ir: politikas objekts politikas subjekts gan politik…"
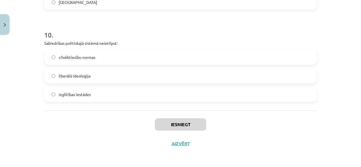
click at [105, 135] on div "Iesniegt Aizvērt" at bounding box center [180, 130] width 272 height 39
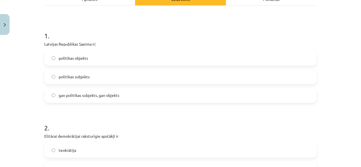
scroll to position [75, 0]
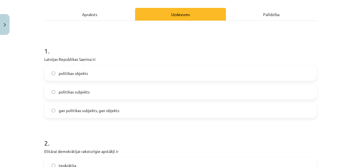
click at [85, 108] on span "gan politikas subjekts, gan objekts" at bounding box center [89, 111] width 61 height 6
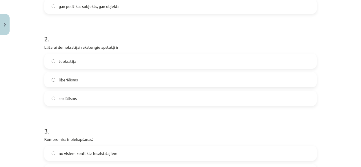
scroll to position [188, 0]
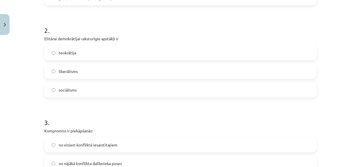
click at [77, 71] on label "liberālisms" at bounding box center [180, 71] width 271 height 14
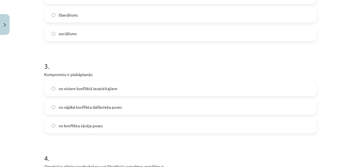
click at [84, 90] on span "no visiem konfliktā iesaistītajiem" at bounding box center [88, 89] width 59 height 6
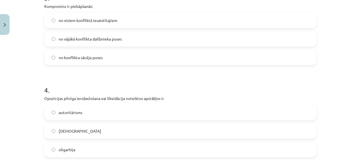
scroll to position [329, 0]
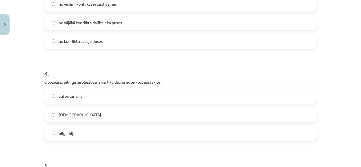
click at [114, 119] on label "totalitārisms" at bounding box center [180, 115] width 271 height 14
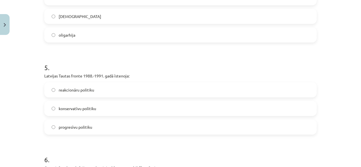
scroll to position [441, 0]
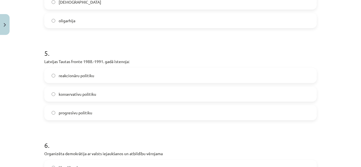
click at [88, 107] on label "progresīvu politiku" at bounding box center [180, 113] width 271 height 14
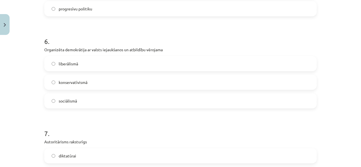
scroll to position [554, 0]
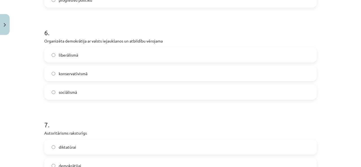
click at [83, 98] on label "sociālismā" at bounding box center [180, 92] width 271 height 14
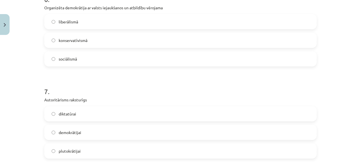
scroll to position [611, 0]
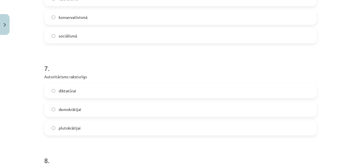
click at [82, 98] on div "diktatūrai demokrātijai plutokrātijai" at bounding box center [180, 109] width 272 height 52
click at [81, 93] on label "diktatūrai" at bounding box center [180, 91] width 271 height 14
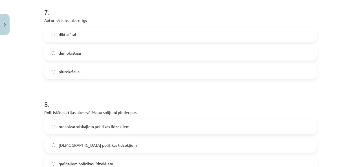
scroll to position [723, 0]
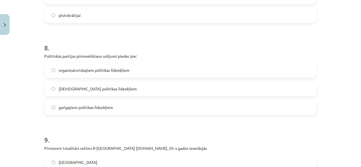
click at [72, 106] on span "garīgajiem politikas līdzekļiem" at bounding box center [86, 108] width 54 height 6
click at [70, 104] on label "garīgajiem politikas līdzekļiem" at bounding box center [180, 107] width 271 height 14
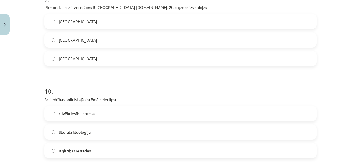
click at [69, 21] on label "Itālijā" at bounding box center [180, 21] width 271 height 14
click at [76, 149] on span "izglītības iestādes" at bounding box center [75, 151] width 32 height 6
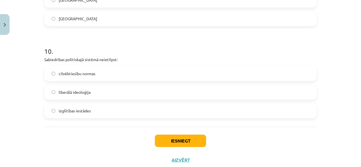
scroll to position [921, 0]
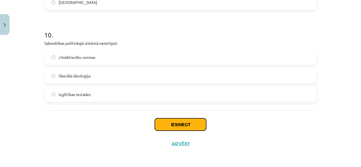
click at [169, 126] on button "Iesniegt" at bounding box center [180, 124] width 51 height 12
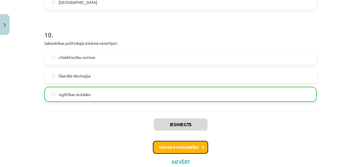
click at [162, 145] on button "Nākamā nodarbība" at bounding box center [180, 147] width 55 height 13
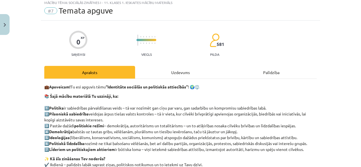
scroll to position [14, 0]
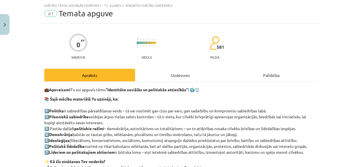
click at [165, 84] on div "💼 Apsveicam! Tu esi apguvis tēmu “Identitāte sociālās un politiskās attiecībās”…" at bounding box center [180, 150] width 272 height 137
drag, startPoint x: 160, startPoint y: 71, endPoint x: 162, endPoint y: 74, distance: 4.6
click at [160, 72] on div "Uzdevums" at bounding box center [180, 75] width 91 height 13
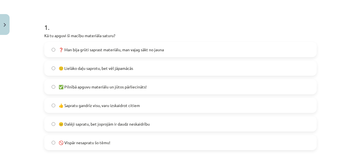
click at [84, 109] on label "👍 Sapratu gandrīz visu, varu izskaidrot citiem" at bounding box center [180, 105] width 271 height 14
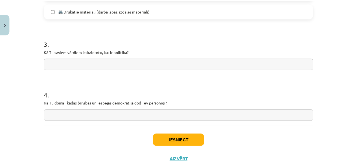
scroll to position [478, 0]
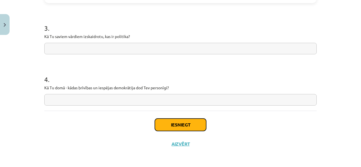
click at [164, 122] on button "Iesniegt" at bounding box center [180, 125] width 51 height 12
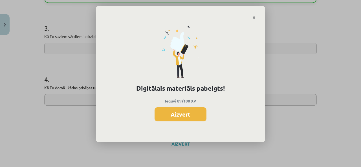
click at [176, 119] on button "Aizvērt" at bounding box center [180, 114] width 52 height 14
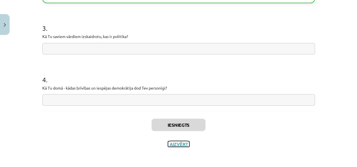
click at [174, 144] on button "Aizvērt" at bounding box center [178, 144] width 21 height 6
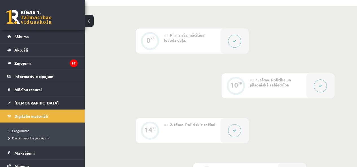
click at [53, 39] on link "Sākums" at bounding box center [42, 36] width 70 height 13
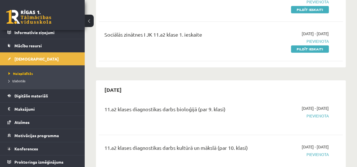
scroll to position [310, 0]
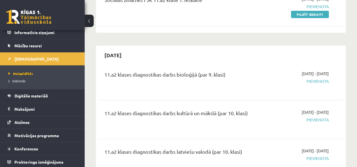
click at [50, 145] on link "Konferences" at bounding box center [42, 148] width 70 height 13
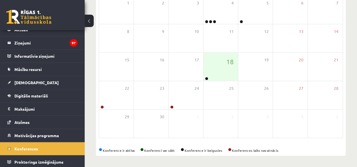
scroll to position [101, 0]
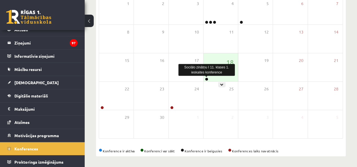
click at [206, 79] on link at bounding box center [206, 79] width 3 height 3
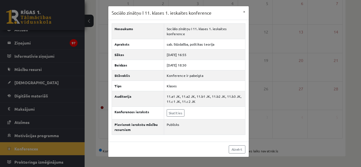
click at [227, 85] on td "Klases" at bounding box center [204, 86] width 81 height 10
click at [246, 9] on button "×" at bounding box center [244, 11] width 9 height 11
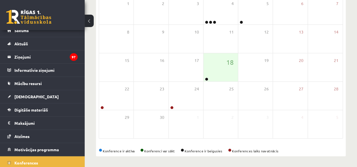
scroll to position [0, 0]
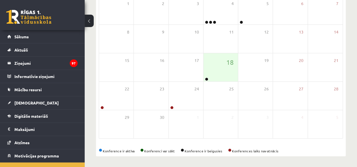
click at [55, 42] on link "Sākums" at bounding box center [42, 36] width 70 height 13
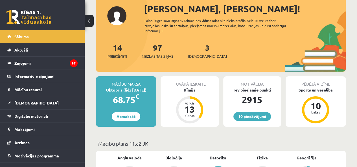
scroll to position [28, 0]
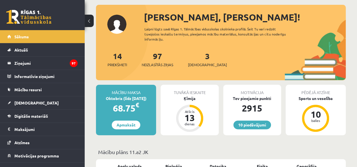
click at [199, 58] on link "3 Ieskaites" at bounding box center [207, 59] width 39 height 17
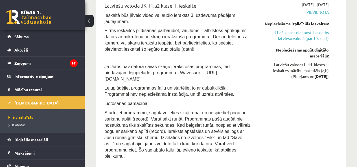
scroll to position [761, 0]
